Goal: Task Accomplishment & Management: Manage account settings

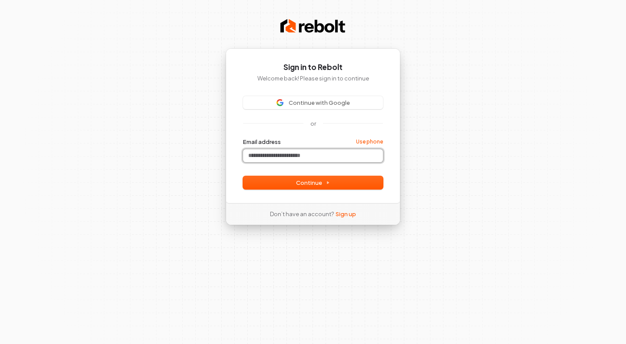
click at [289, 159] on input "Email address" at bounding box center [313, 155] width 140 height 13
click at [297, 177] on button "Continue" at bounding box center [313, 182] width 140 height 13
type input "**********"
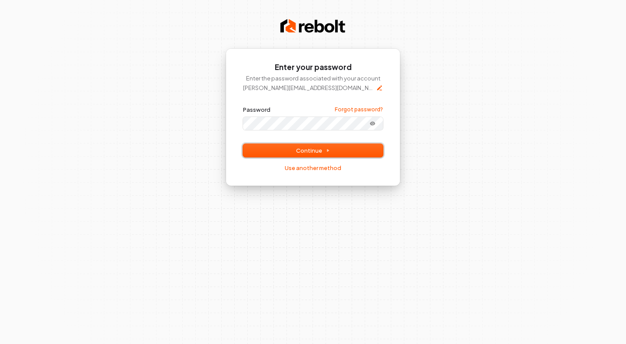
click at [305, 145] on button "Continue" at bounding box center [313, 150] width 140 height 13
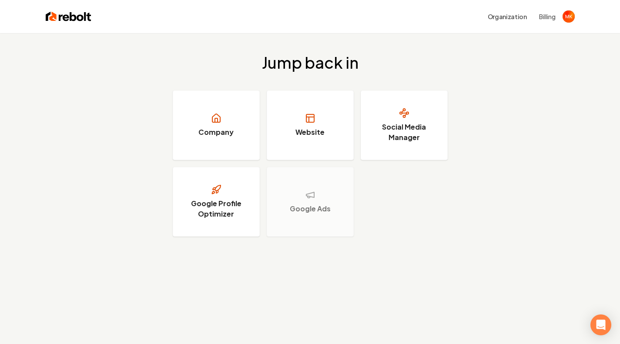
click at [544, 11] on div "Organization Billing" at bounding box center [518, 17] width 73 height 16
click at [544, 16] on button "Billing" at bounding box center [547, 16] width 17 height 9
